Goal: Task Accomplishment & Management: Complete application form

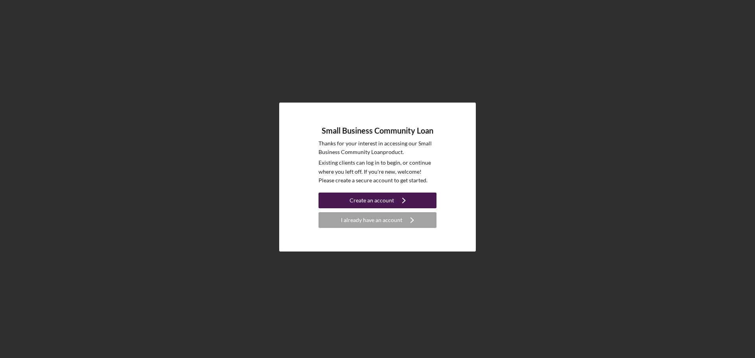
click at [368, 203] on div "Create an account" at bounding box center [372, 201] width 44 height 16
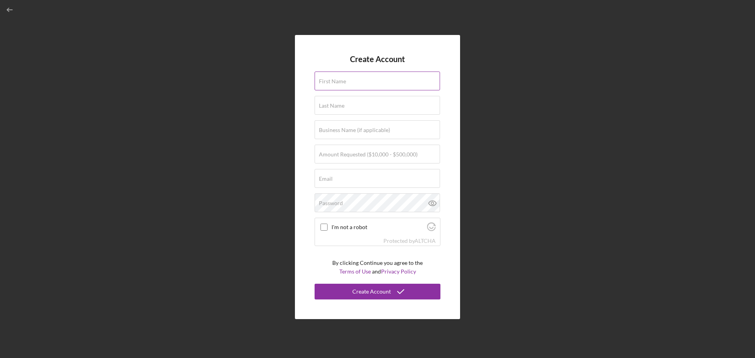
click at [334, 82] on label "First Name" at bounding box center [332, 81] width 27 height 6
click at [334, 82] on input "First Name" at bounding box center [378, 81] width 126 height 19
type input "BURAK"
type input "KOCAALIOGLU"
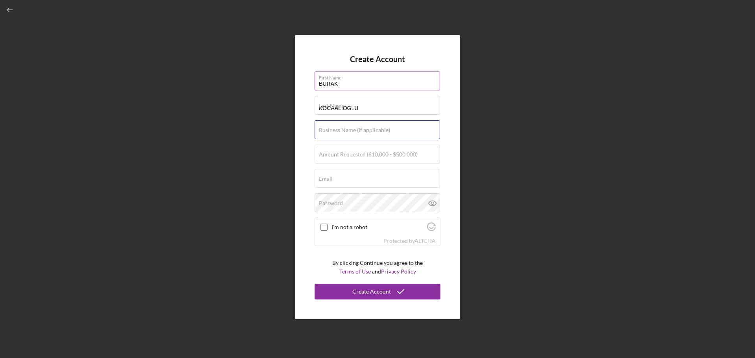
type input "STRABELLA LLC"
type input "[EMAIL_ADDRESS][DOMAIN_NAME]"
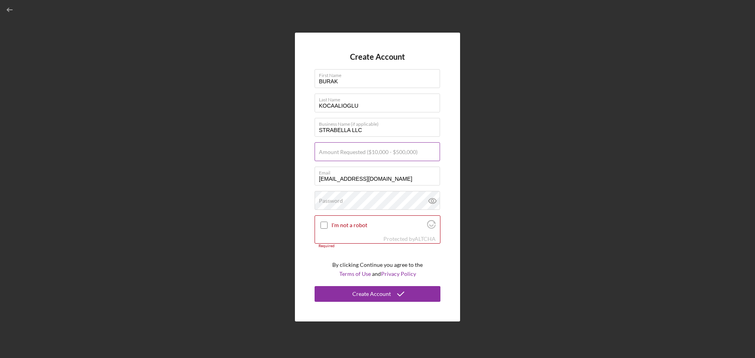
click at [364, 155] on label "Amount Requested ($10,000 - $500,000)" at bounding box center [368, 152] width 99 height 6
click at [364, 155] on input "Amount Requested ($10,000 - $500,000)" at bounding box center [378, 151] width 126 height 19
type input "$200,000"
click at [356, 171] on label "Email" at bounding box center [379, 171] width 121 height 9
click at [356, 171] on input "[EMAIL_ADDRESS][DOMAIN_NAME]" at bounding box center [378, 176] width 126 height 19
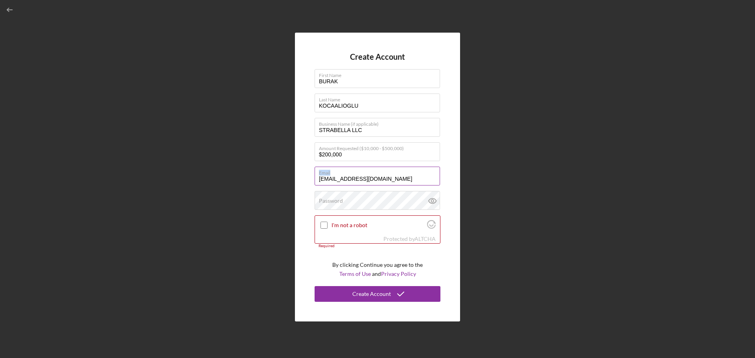
click at [356, 171] on label "Email" at bounding box center [379, 171] width 121 height 9
click at [356, 171] on input "[EMAIL_ADDRESS][DOMAIN_NAME]" at bounding box center [378, 176] width 126 height 19
click at [356, 171] on label "Email" at bounding box center [379, 171] width 121 height 9
click at [356, 171] on input "[EMAIL_ADDRESS][DOMAIN_NAME]" at bounding box center [378, 176] width 126 height 19
click at [356, 171] on label "Email" at bounding box center [379, 171] width 121 height 9
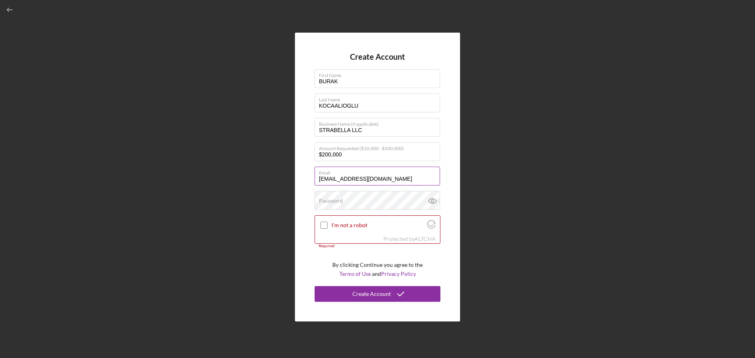
click at [356, 171] on input "[EMAIL_ADDRESS][DOMAIN_NAME]" at bounding box center [378, 176] width 126 height 19
click at [354, 182] on input "[EMAIL_ADDRESS][DOMAIN_NAME]" at bounding box center [378, 176] width 126 height 19
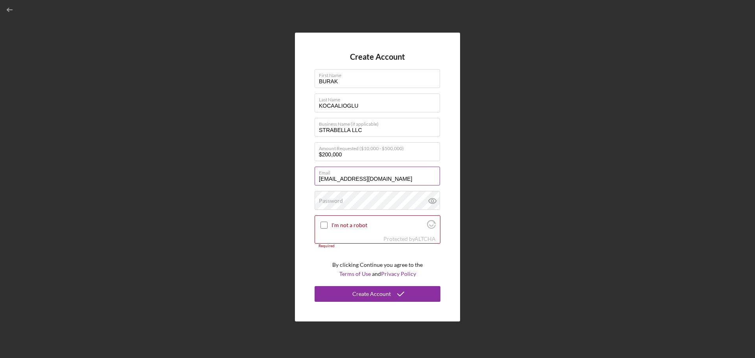
type input "n"
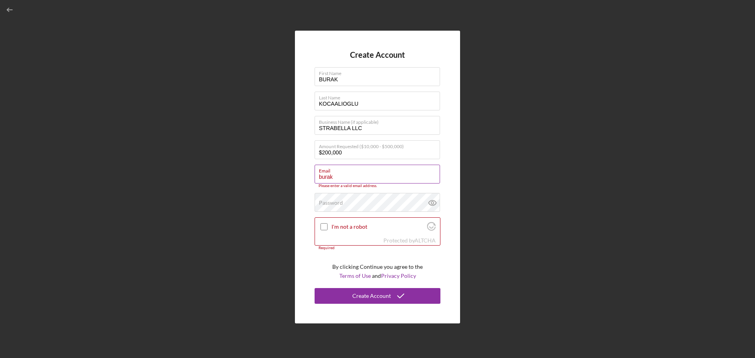
type input "[EMAIL_ADDRESS][DOMAIN_NAME]"
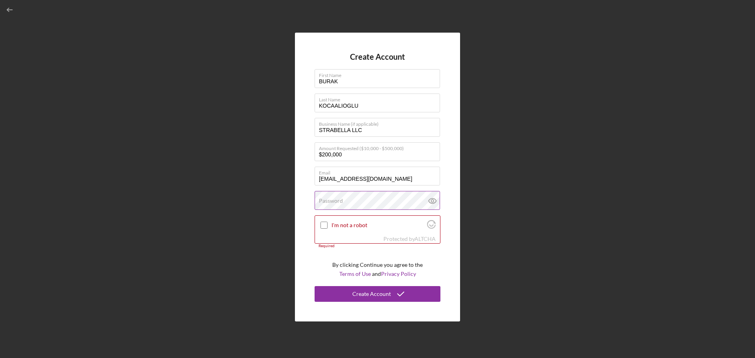
click at [339, 198] on label "Password" at bounding box center [331, 201] width 24 height 6
click at [342, 229] on div "I'm not a robot" at bounding box center [377, 225] width 125 height 18
click at [321, 223] on input "I'm not a robot" at bounding box center [324, 225] width 7 height 7
checkbox input "true"
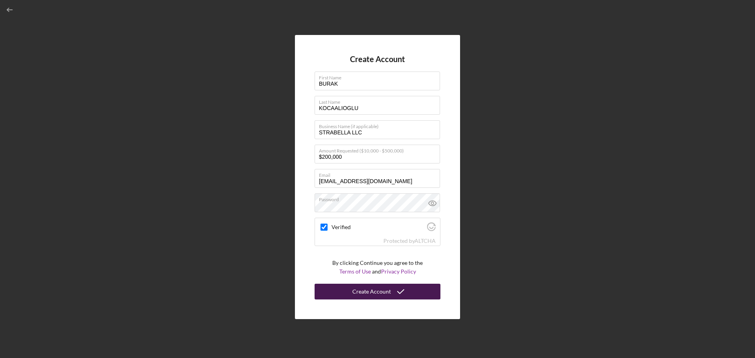
click at [396, 289] on icon "submit" at bounding box center [401, 292] width 20 height 20
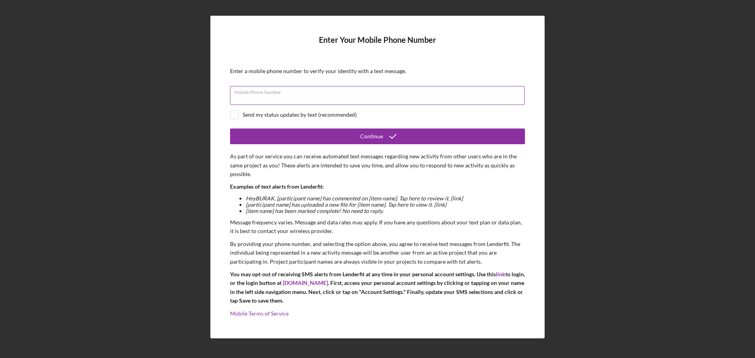
click at [299, 99] on input "Mobile Phone Number" at bounding box center [377, 95] width 295 height 19
type input "[PHONE_NUMBER]"
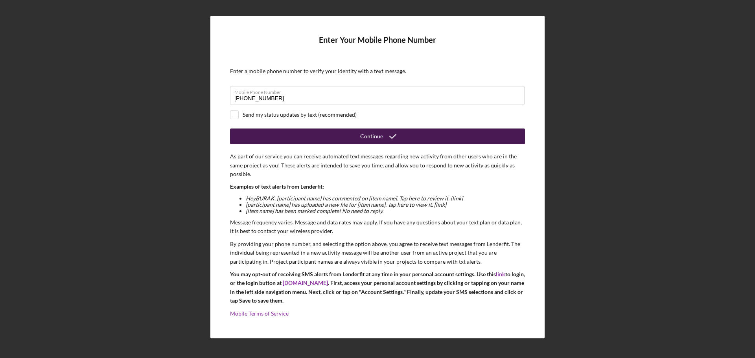
click at [410, 138] on button "Continue" at bounding box center [377, 137] width 295 height 16
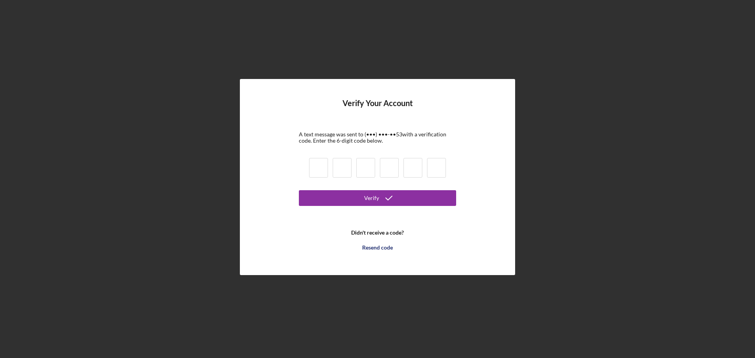
click at [316, 163] on input at bounding box center [318, 168] width 19 height 20
type input "3"
type input "8"
type input "3"
type input "8"
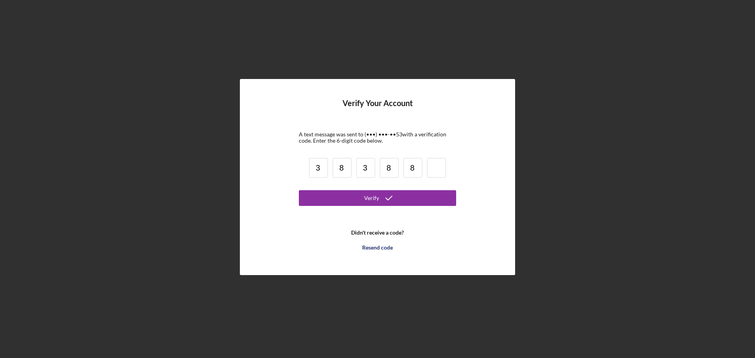
type input "8"
type input "4"
click at [299, 190] on button "Verify" at bounding box center [377, 198] width 157 height 16
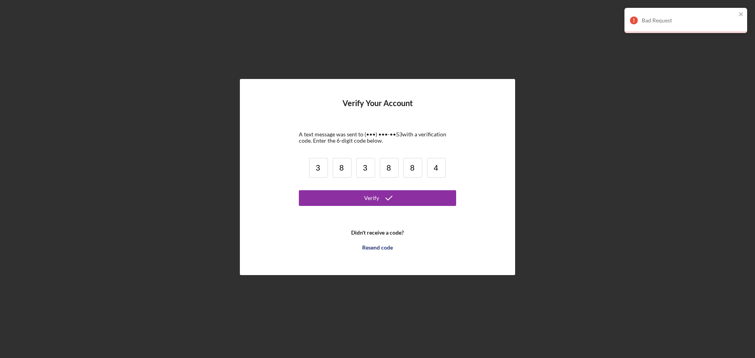
click at [371, 163] on input "3" at bounding box center [365, 168] width 19 height 20
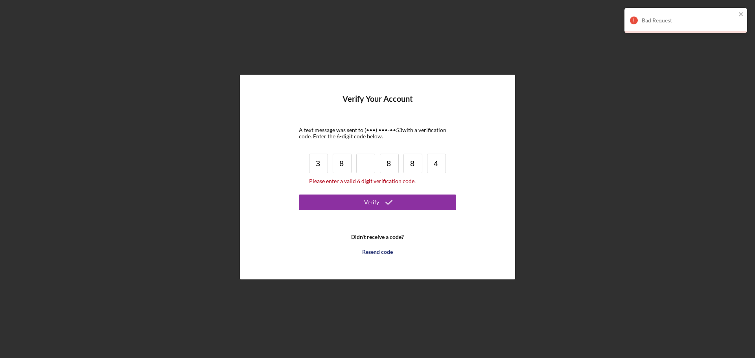
type input "8"
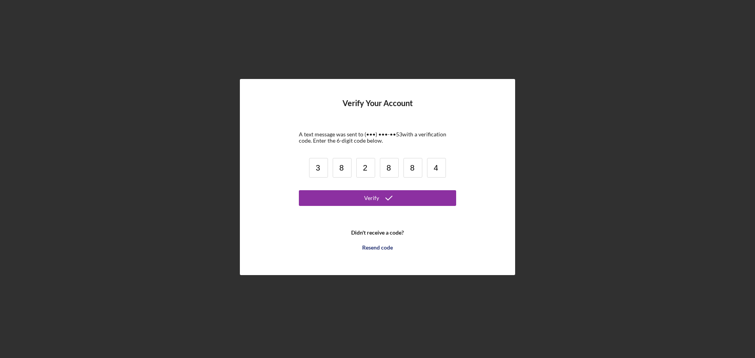
type input "2"
click at [390, 198] on icon "submit" at bounding box center [389, 198] width 20 height 20
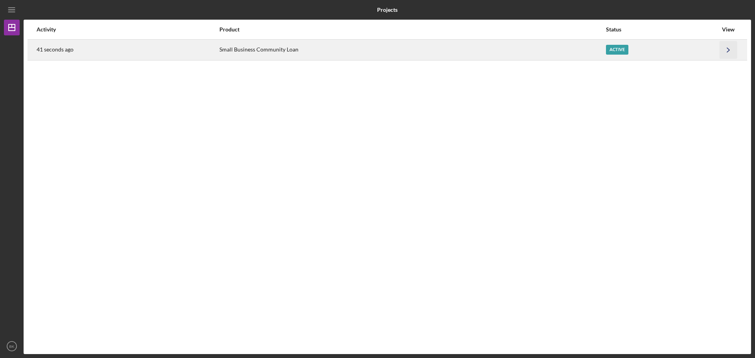
click at [736, 46] on icon "Icon/Navigate" at bounding box center [729, 50] width 18 height 18
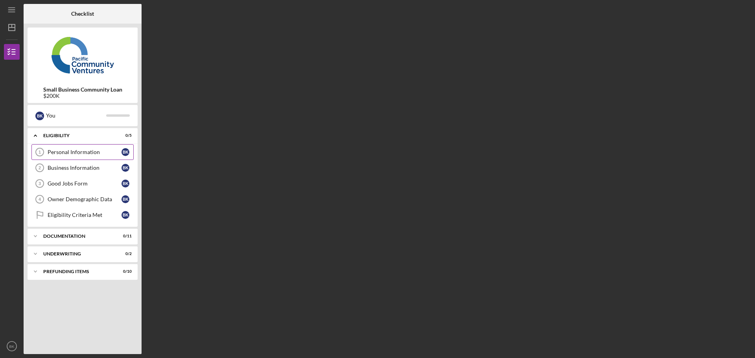
click at [80, 153] on div "Personal Information" at bounding box center [85, 152] width 74 height 6
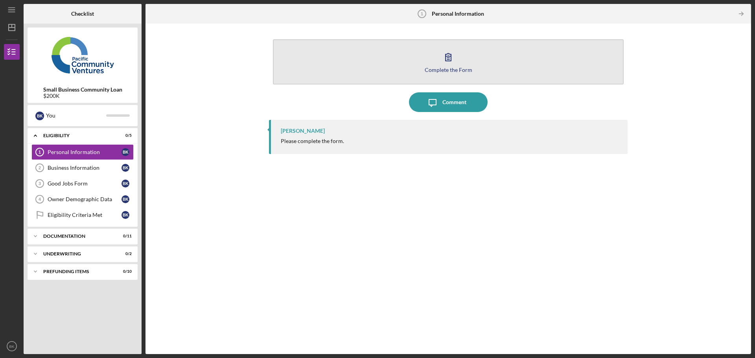
click at [457, 69] on div "Complete the Form" at bounding box center [449, 70] width 48 height 6
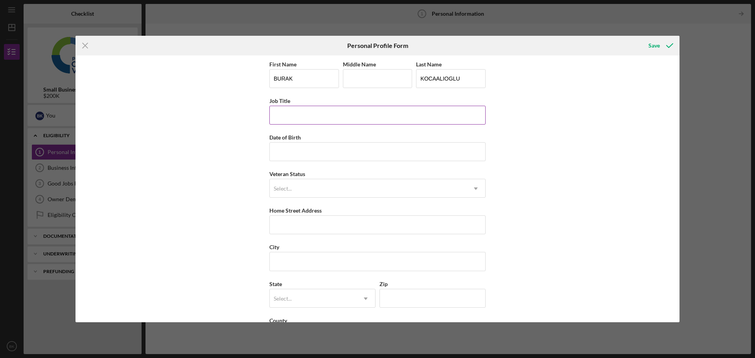
click at [317, 118] on input "Job Title" at bounding box center [378, 115] width 216 height 19
type input "Manager"
click at [311, 154] on input "Date of Birth" at bounding box center [378, 151] width 216 height 19
type input "[DATE]"
click at [305, 190] on div "Select..." at bounding box center [368, 189] width 197 height 18
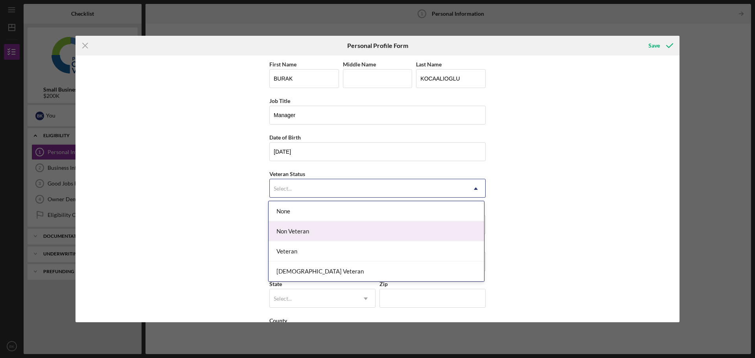
click at [313, 233] on div "Non Veteran" at bounding box center [377, 232] width 216 height 20
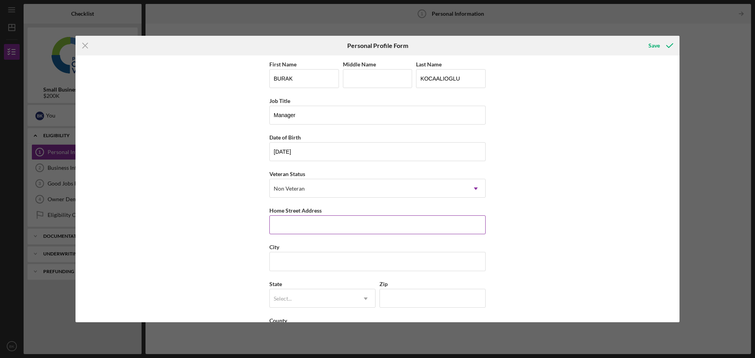
click at [305, 226] on input "Home Street Address" at bounding box center [378, 225] width 216 height 19
type input "[STREET_ADDRESS]"
type input "Costa Mesa"
type input "CA"
type input "92626"
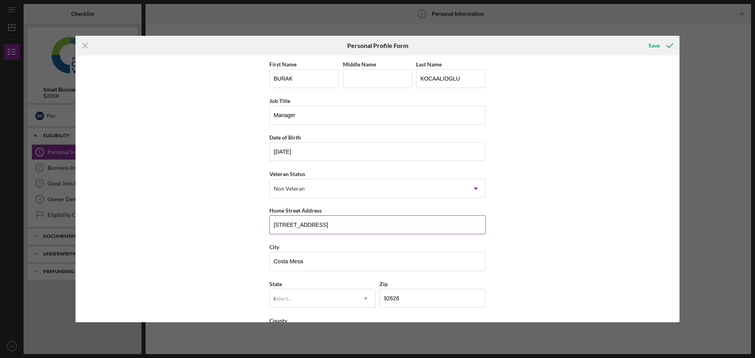
type input "[GEOGRAPHIC_DATA]"
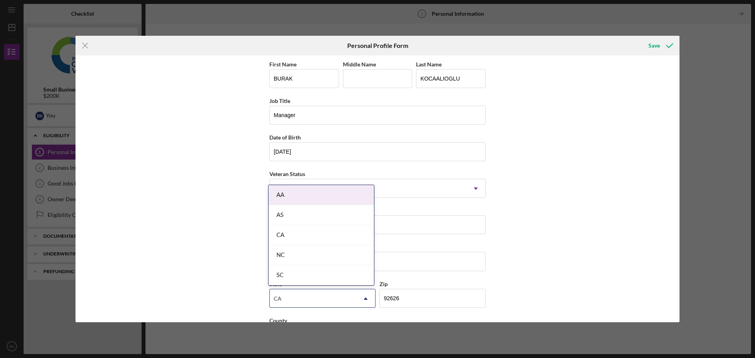
click at [314, 228] on div "CA" at bounding box center [321, 235] width 105 height 20
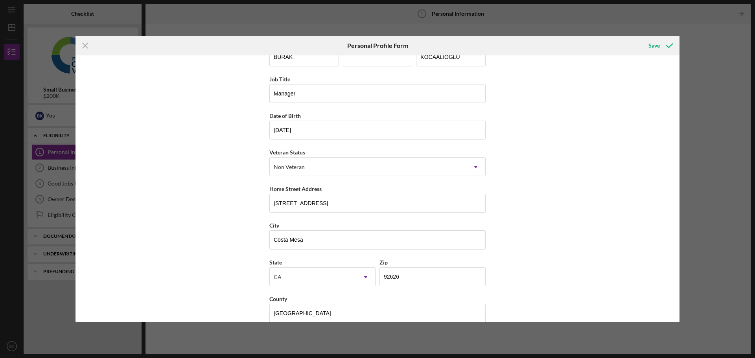
scroll to position [34, 0]
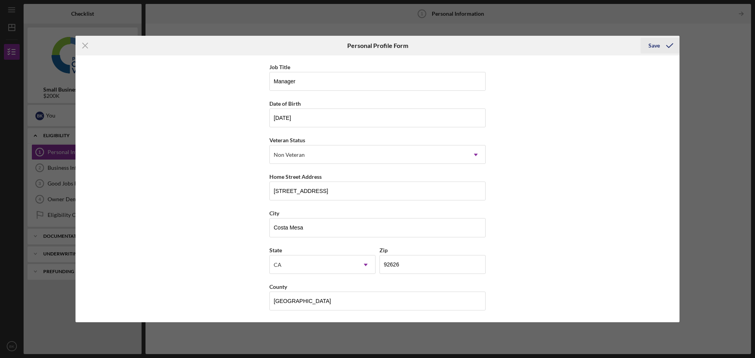
click at [671, 45] on icon "submit" at bounding box center [670, 46] width 20 height 20
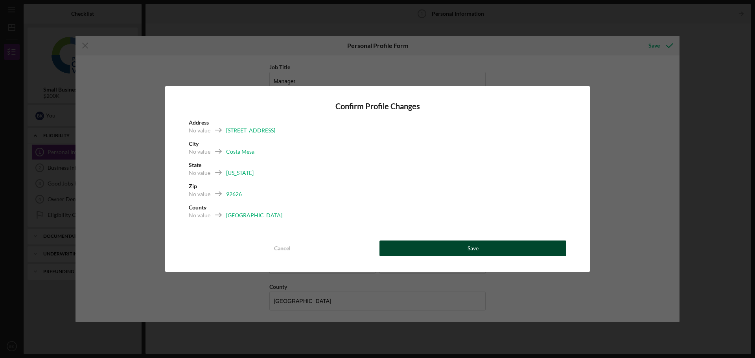
click at [447, 247] on button "Save" at bounding box center [473, 249] width 187 height 16
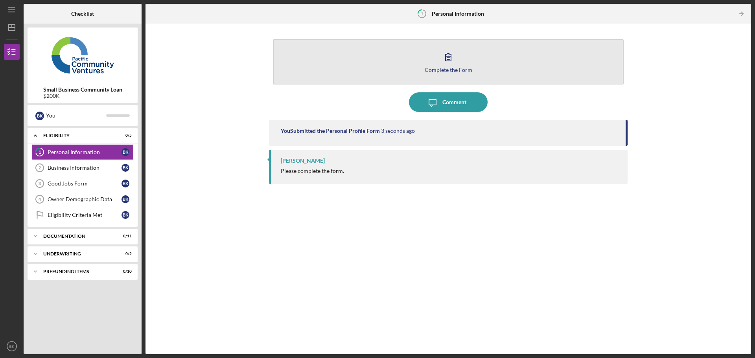
click at [459, 67] on div "Complete the Form" at bounding box center [449, 70] width 48 height 6
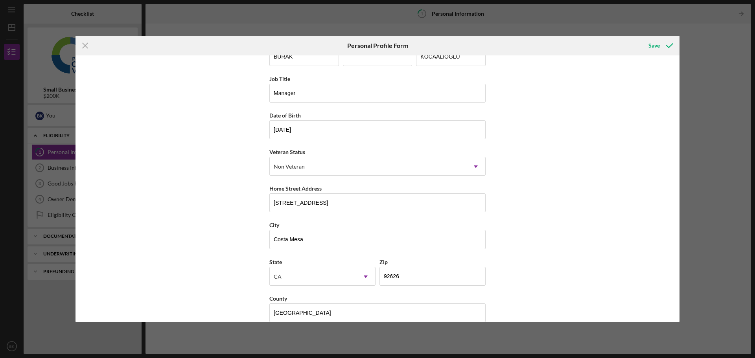
scroll to position [34, 0]
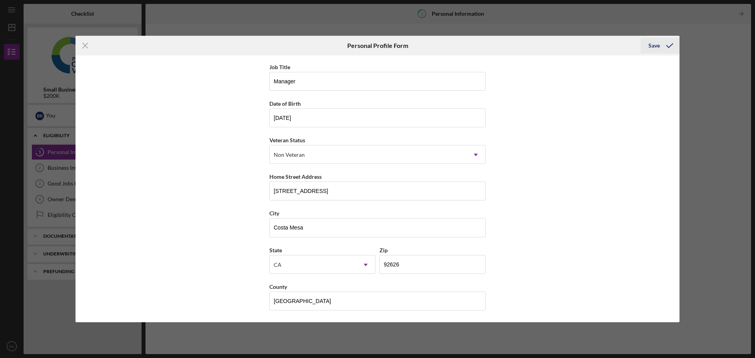
click at [667, 45] on icon "submit" at bounding box center [670, 46] width 20 height 20
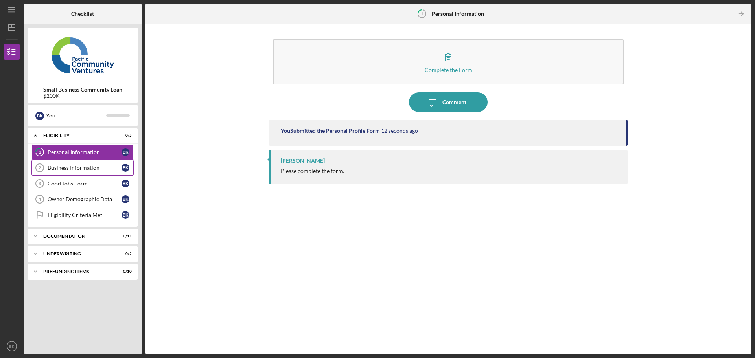
click at [85, 174] on link "Business Information 2 Business Information B K" at bounding box center [82, 168] width 102 height 16
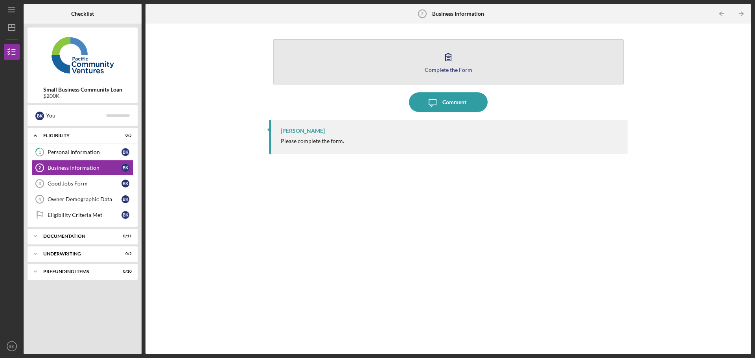
click at [445, 63] on icon "button" at bounding box center [449, 57] width 20 height 20
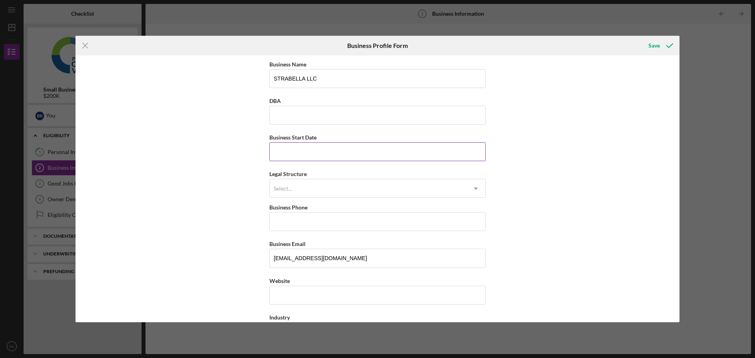
click at [311, 147] on input "Business Start Date" at bounding box center [378, 151] width 216 height 19
type input "[DATE]"
click at [606, 192] on div "Business Name STRABELLA LLC DBA Business Start Date [DATE] Legal Structure Sele…" at bounding box center [378, 188] width 604 height 267
drag, startPoint x: 336, startPoint y: 199, endPoint x: 337, endPoint y: 191, distance: 8.3
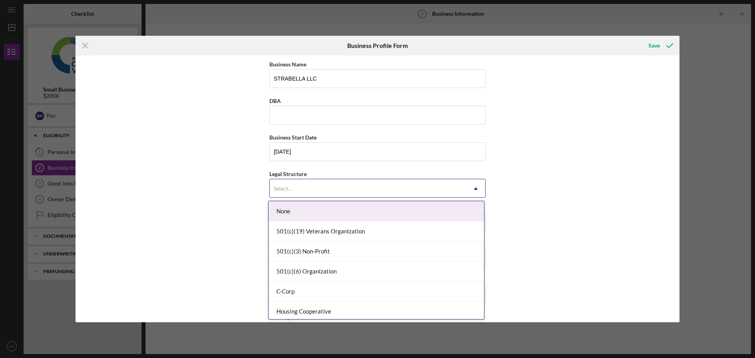
click at [337, 191] on div "Select..." at bounding box center [368, 189] width 197 height 18
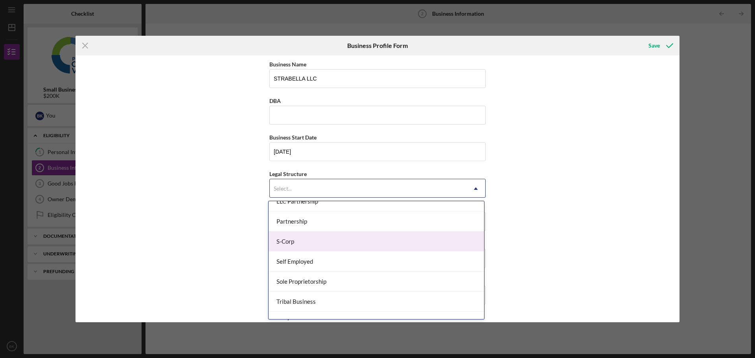
scroll to position [183, 0]
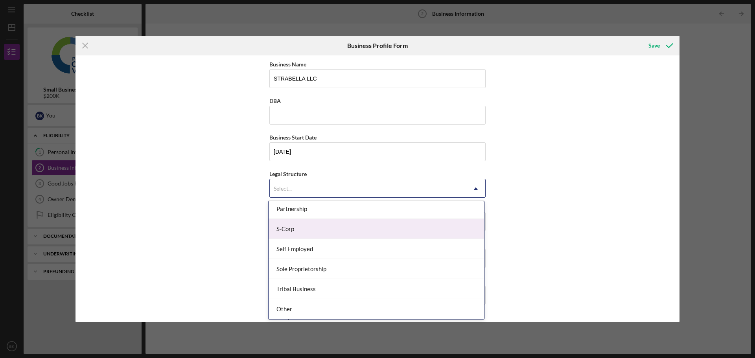
click at [316, 230] on div "S-Corp" at bounding box center [377, 229] width 216 height 20
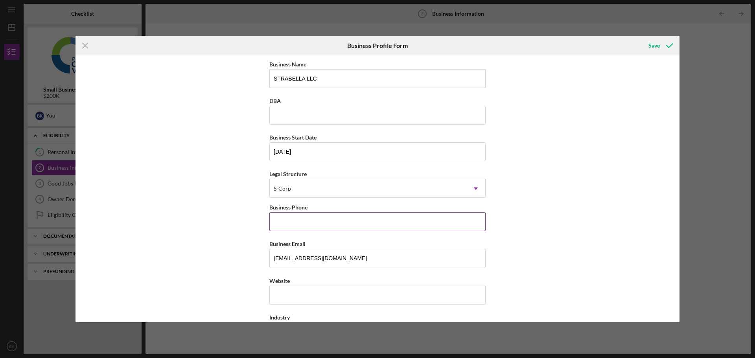
click at [342, 221] on input "Business Phone" at bounding box center [378, 221] width 216 height 19
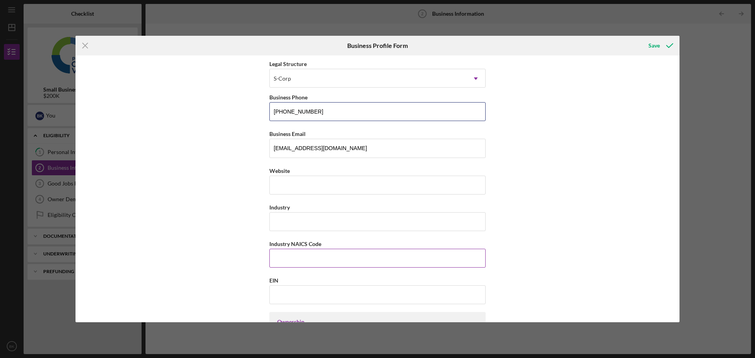
scroll to position [118, 0]
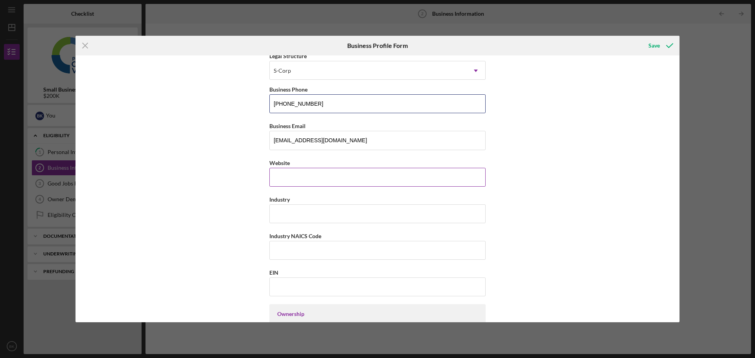
type input "[PHONE_NUMBER]"
click at [302, 169] on input "Website" at bounding box center [378, 177] width 216 height 19
type input "[DOMAIN_NAME][URL]"
click at [303, 214] on input "Industry" at bounding box center [378, 214] width 216 height 19
click at [303, 248] on input "Industry NAICS Code" at bounding box center [378, 250] width 216 height 19
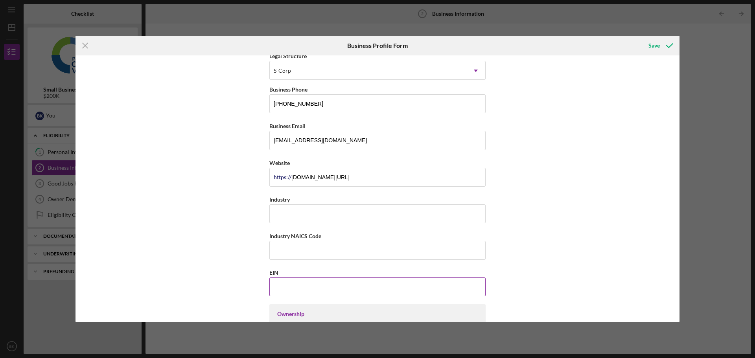
click at [287, 287] on input "EIN" at bounding box center [378, 287] width 216 height 19
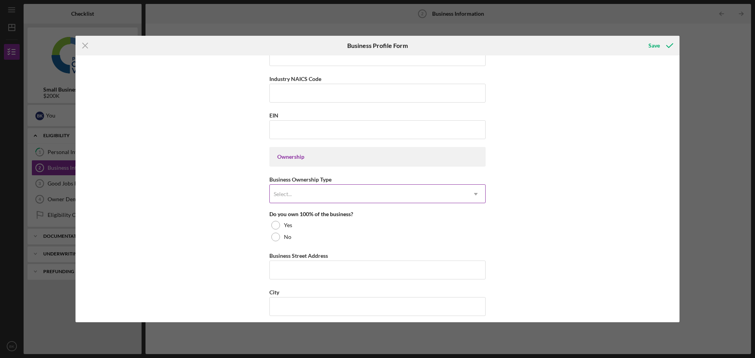
click at [297, 192] on div "Select..." at bounding box center [368, 194] width 197 height 18
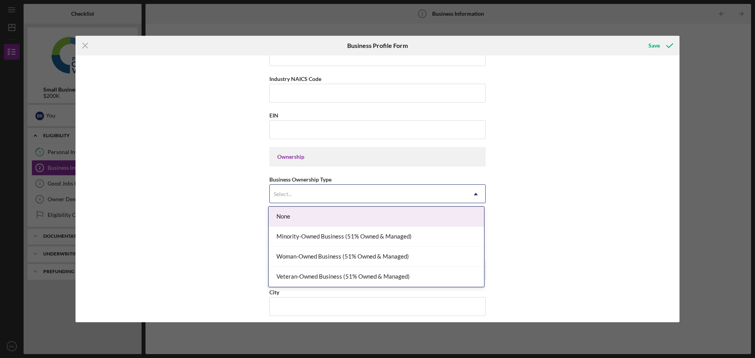
click at [322, 220] on div "None" at bounding box center [377, 217] width 216 height 20
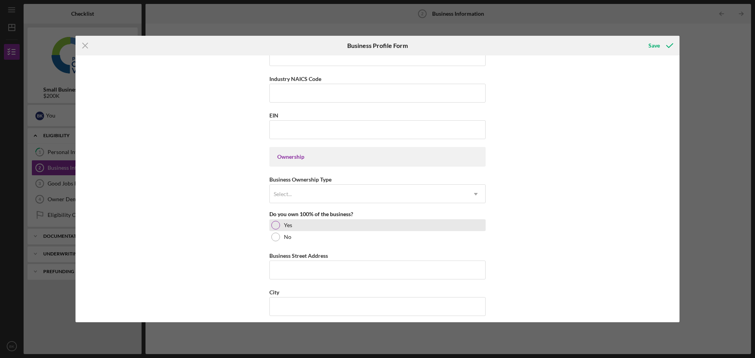
click at [290, 225] on label "Yes" at bounding box center [288, 225] width 8 height 6
click at [317, 263] on input "Business Street Address" at bounding box center [378, 270] width 216 height 19
type input "[STREET_ADDRESS]"
type input "STRABELLA LLC"
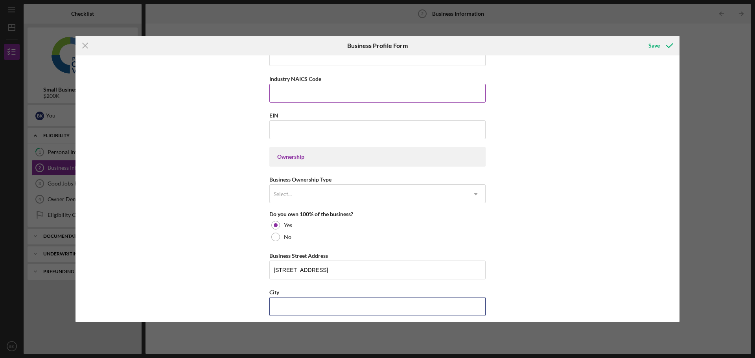
type input "Costa Mesa"
type input "CA"
type input "92626"
type input "CA"
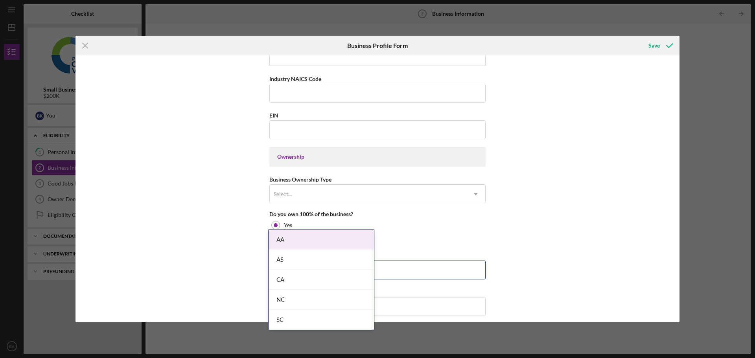
scroll to position [433, 0]
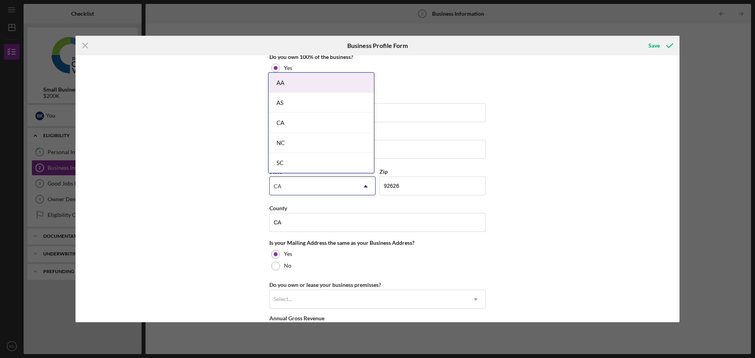
click at [304, 126] on div "CA" at bounding box center [321, 123] width 105 height 20
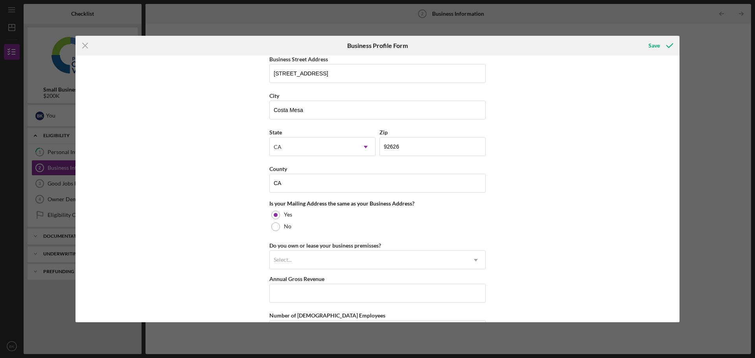
scroll to position [511, 0]
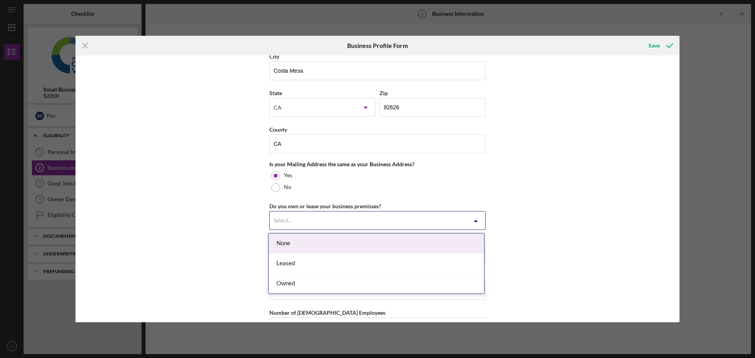
click at [375, 226] on div "Select..." at bounding box center [368, 221] width 197 height 18
click at [339, 244] on div "None" at bounding box center [377, 244] width 216 height 20
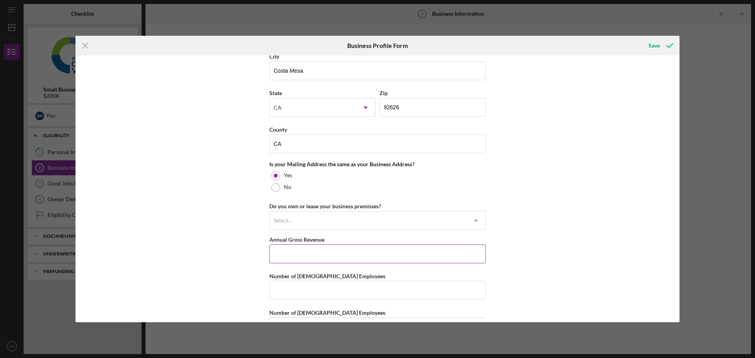
click at [329, 256] on input "Annual Gross Revenue" at bounding box center [378, 254] width 216 height 19
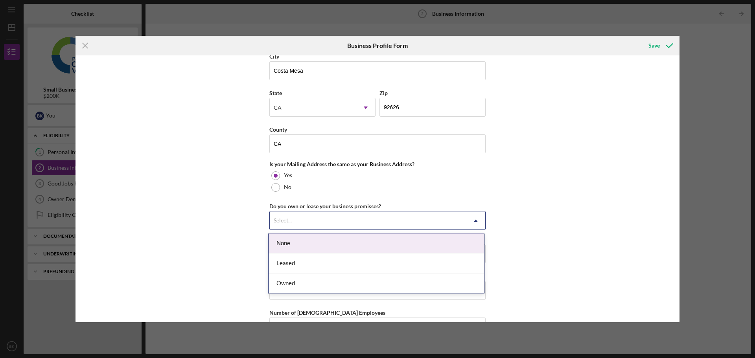
click at [336, 216] on div "Select..." at bounding box center [368, 221] width 197 height 18
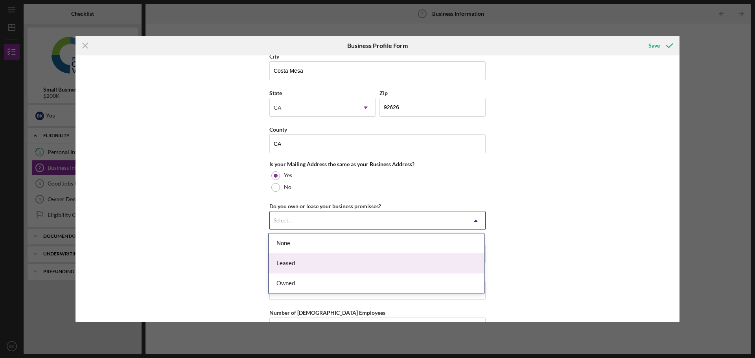
click at [323, 262] on div "Leased" at bounding box center [377, 264] width 216 height 20
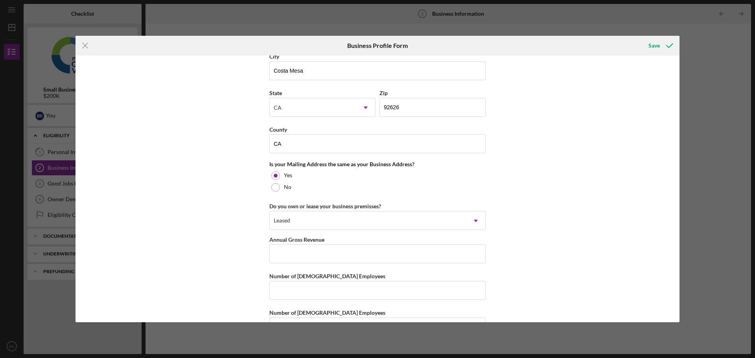
click at [320, 259] on input "Annual Gross Revenue" at bounding box center [378, 254] width 216 height 19
type input "$180,000"
click at [309, 294] on input "Number of [DEMOGRAPHIC_DATA] Employees" at bounding box center [378, 290] width 216 height 19
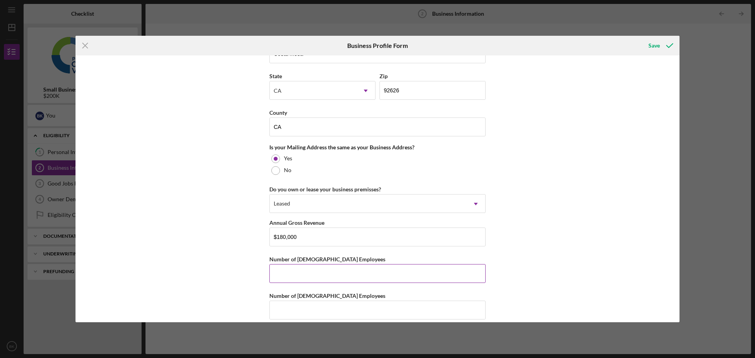
scroll to position [537, 0]
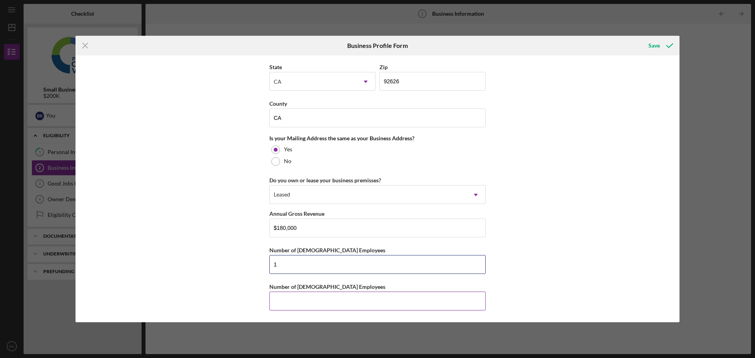
type input "1"
click at [333, 295] on input "Number of [DEMOGRAPHIC_DATA] Employees" at bounding box center [378, 301] width 216 height 19
type input "1"
click at [544, 250] on div "Business Name STRABELLA LLC DBA STRABELLA LLC Business Start Date [DATE] Legal …" at bounding box center [378, 188] width 604 height 267
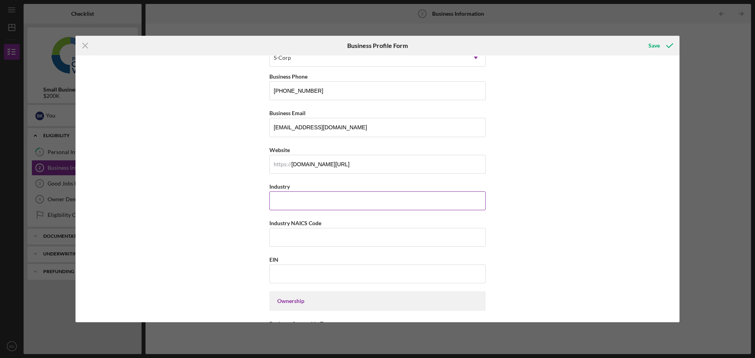
scroll to position [105, 0]
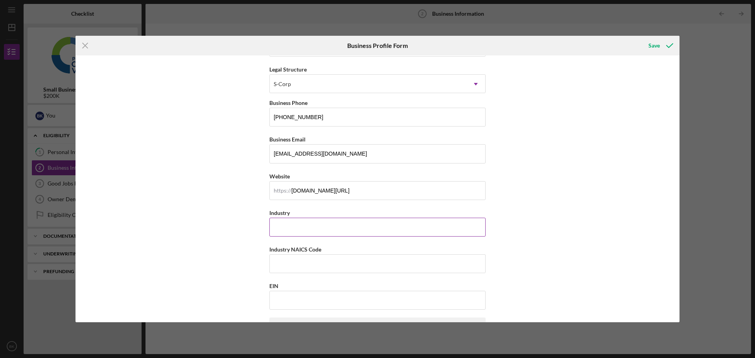
click at [296, 229] on input "Industry" at bounding box center [378, 227] width 216 height 19
type input "wholesale"
click at [319, 259] on input "Industry NAICS Code" at bounding box center [378, 264] width 216 height 19
type input "42"
click at [242, 273] on div "Business Name STRABELLA LLC DBA STRABELLA LLC Business Start Date [DATE] Legal …" at bounding box center [378, 188] width 604 height 267
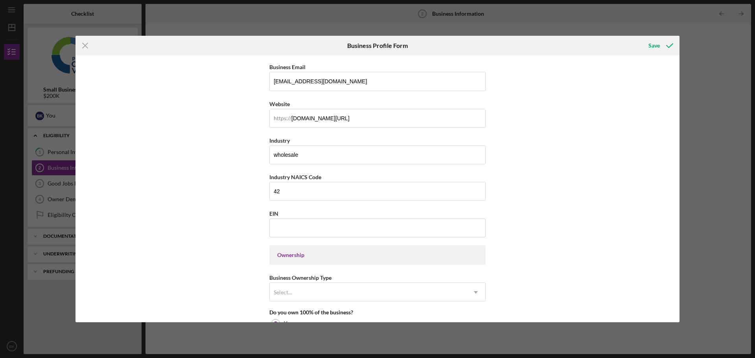
scroll to position [183, 0]
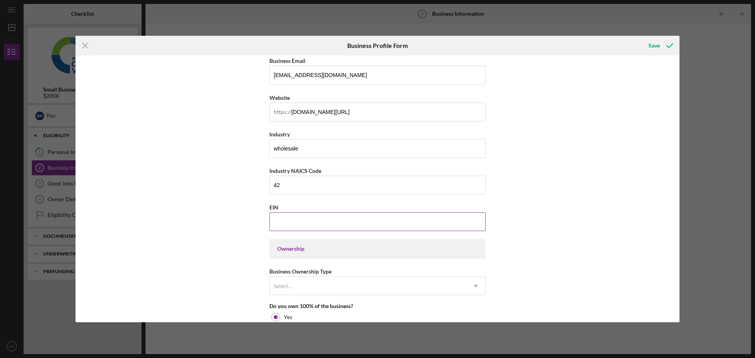
click at [292, 225] on input "EIN" at bounding box center [378, 221] width 216 height 19
type input "[US_EMPLOYER_IDENTIFICATION_NUMBER]"
click at [572, 225] on div "Business Name STRABELLA LLC DBA STRABELLA LLC Business Start Date [DATE] Legal …" at bounding box center [378, 188] width 604 height 267
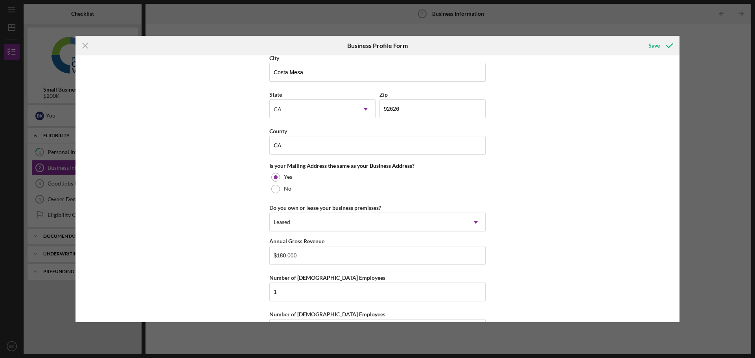
scroll to position [498, 0]
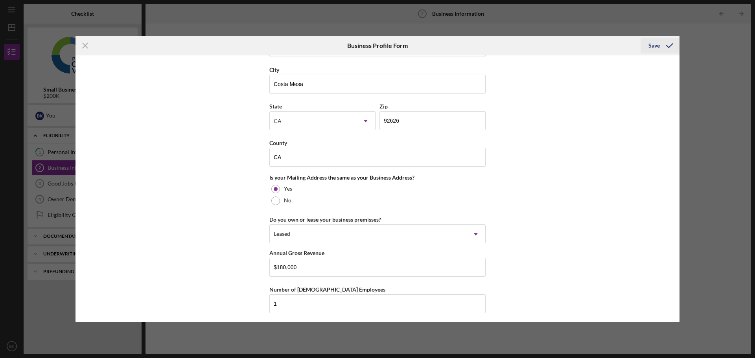
click at [661, 45] on icon "submit" at bounding box center [670, 46] width 20 height 20
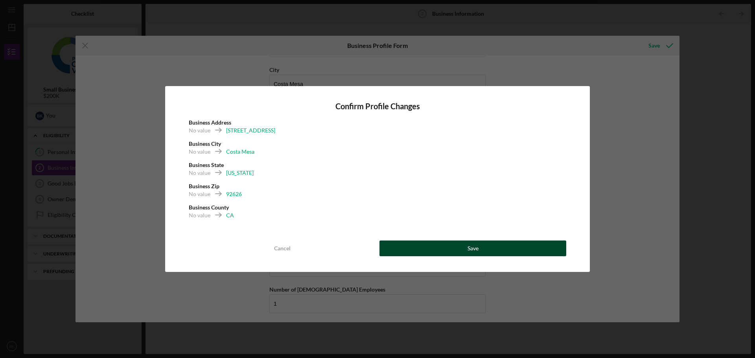
click at [456, 250] on button "Save" at bounding box center [473, 249] width 187 height 16
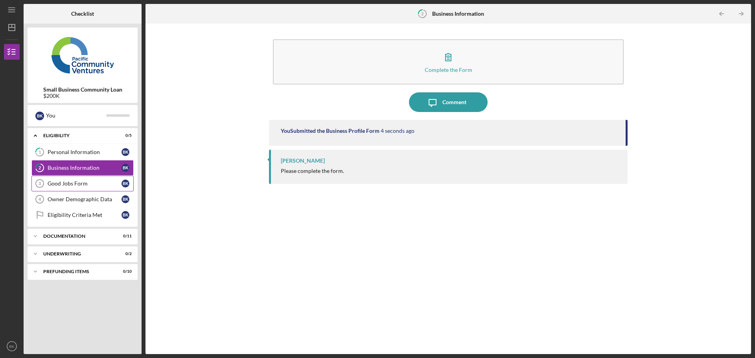
click at [73, 190] on link "Good Jobs Form 3 Good Jobs Form B K" at bounding box center [82, 184] width 102 height 16
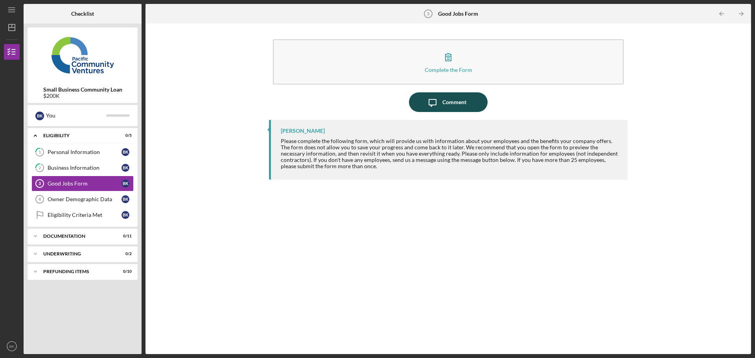
click at [458, 108] on div "Comment" at bounding box center [455, 102] width 24 height 20
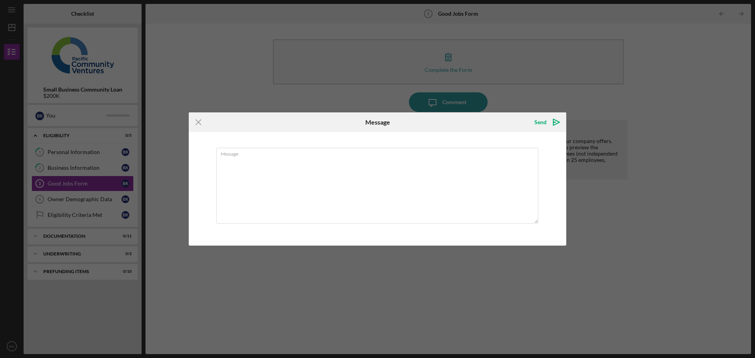
click at [586, 105] on div "Icon/Menu Close Message Send Icon/icon-invite-send Message Cancel Send Icon/ico…" at bounding box center [377, 179] width 755 height 358
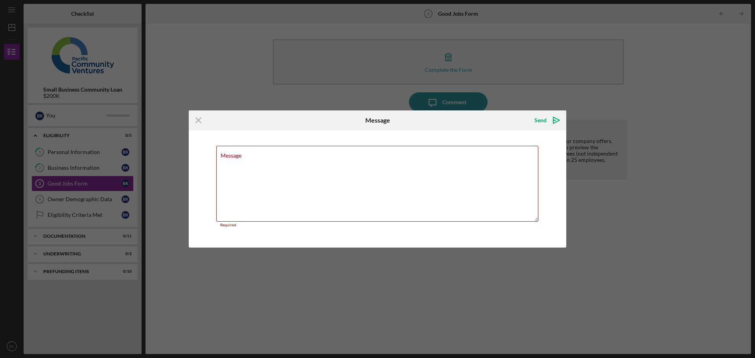
click at [187, 108] on div "Icon/Menu Close Message Send Icon/icon-invite-send Message Required Cancel Send…" at bounding box center [377, 179] width 755 height 358
click at [197, 118] on line at bounding box center [198, 120] width 5 height 5
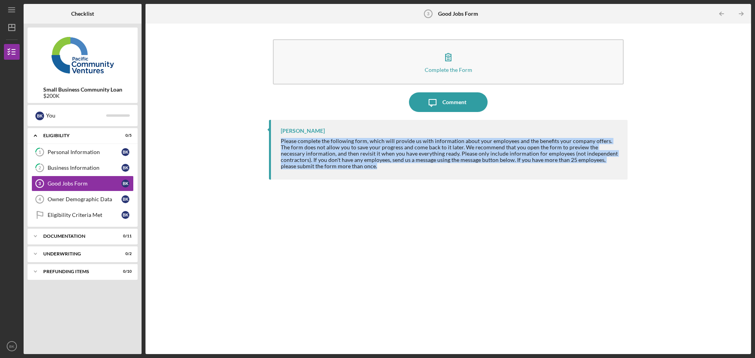
drag, startPoint x: 279, startPoint y: 139, endPoint x: 415, endPoint y: 177, distance: 141.8
click at [415, 177] on div "[PERSON_NAME] Please complete the following form, which will provide us with in…" at bounding box center [448, 150] width 359 height 60
copy div "Please complete the following form, which will provide us with information abou…"
click at [55, 199] on div "Owner Demographic Data" at bounding box center [85, 199] width 74 height 6
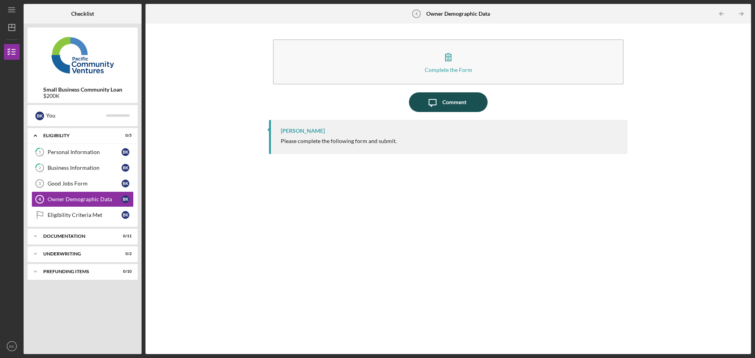
click at [447, 101] on div "Comment" at bounding box center [455, 102] width 24 height 20
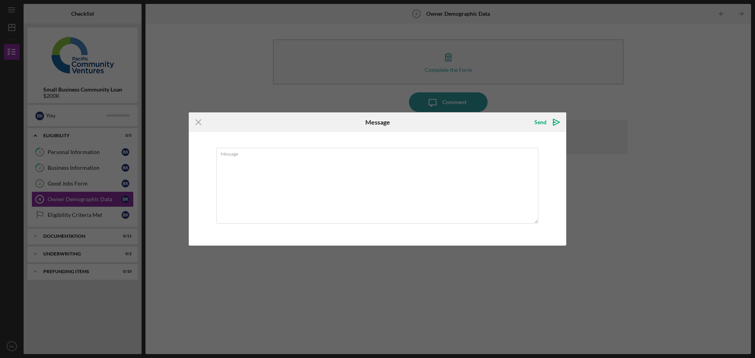
click at [462, 68] on div "Icon/Menu Close Message Send Icon/icon-invite-send Message Cancel Send Icon/ico…" at bounding box center [377, 179] width 755 height 358
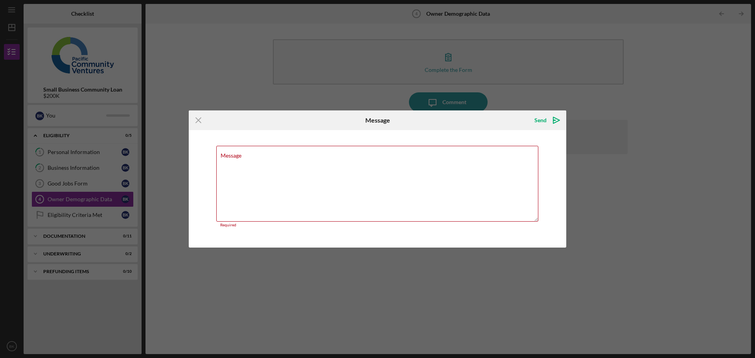
drag, startPoint x: 467, startPoint y: 58, endPoint x: 518, endPoint y: 92, distance: 61.9
click at [472, 59] on div "Icon/Menu Close Message Send Icon/icon-invite-send Message Required Cancel Send…" at bounding box center [377, 179] width 755 height 358
click at [552, 115] on icon "Icon/icon-invite-send" at bounding box center [557, 121] width 20 height 20
click at [651, 237] on div "Icon/Menu Close Message Send Icon/icon-invite-send Message Required Cancel Send…" at bounding box center [377, 179] width 755 height 358
click at [197, 118] on line at bounding box center [198, 120] width 5 height 5
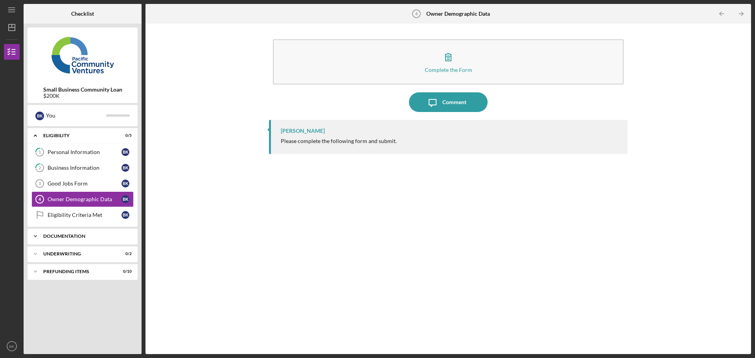
click at [63, 234] on div "Documentation" at bounding box center [85, 236] width 85 height 5
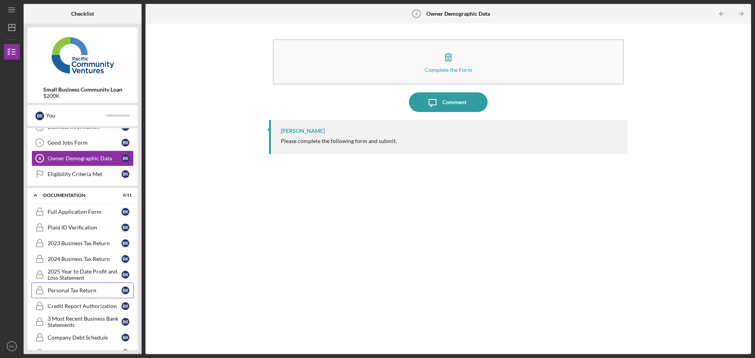
scroll to position [111, 0]
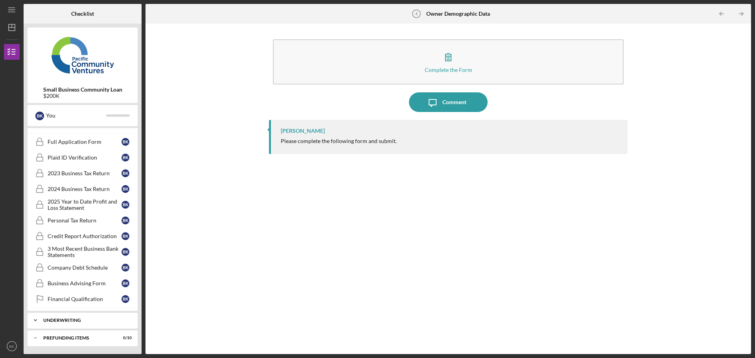
click at [72, 322] on div "Underwriting" at bounding box center [85, 320] width 85 height 5
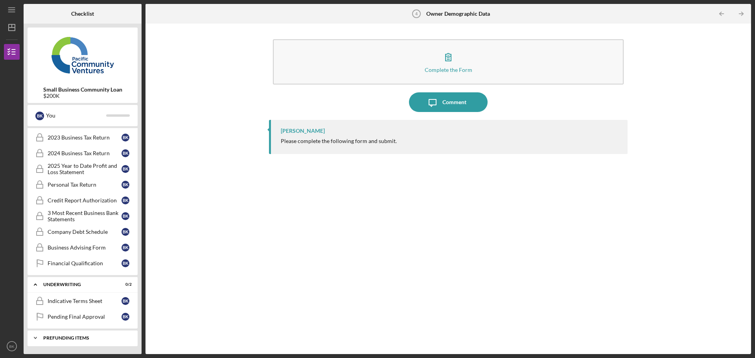
click at [100, 336] on div "Prefunding Items" at bounding box center [85, 338] width 85 height 5
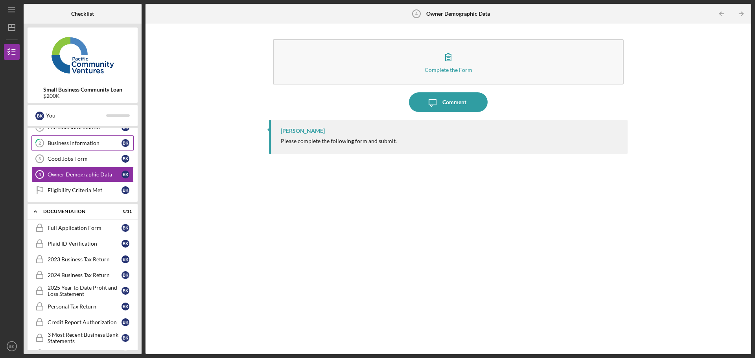
scroll to position [0, 0]
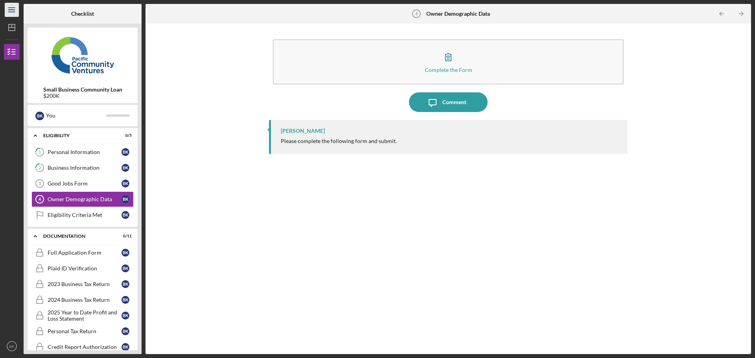
click at [13, 13] on icon "Icon/Menu" at bounding box center [12, 10] width 18 height 18
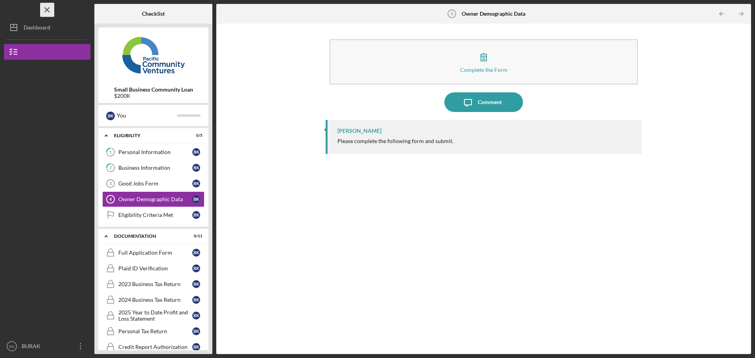
click at [51, 16] on icon "Icon/Menu Close" at bounding box center [48, 10] width 18 height 18
